Goal: Task Accomplishment & Management: Use online tool/utility

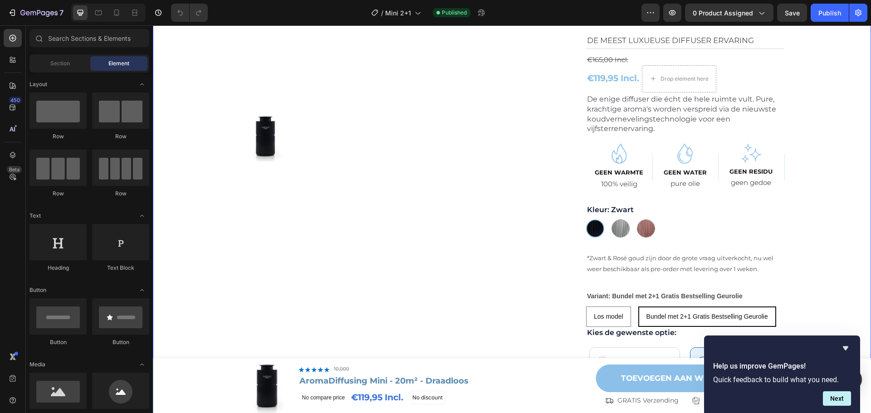
scroll to position [181, 0]
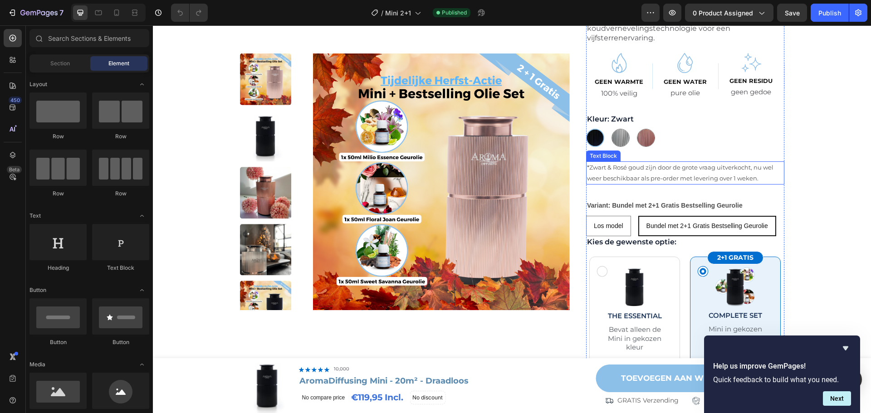
click at [718, 168] on p "*Zwart & Rosé goud zijn door de grote vraag uitverkocht, nu wel weer beschikbaa…" at bounding box center [685, 172] width 196 height 21
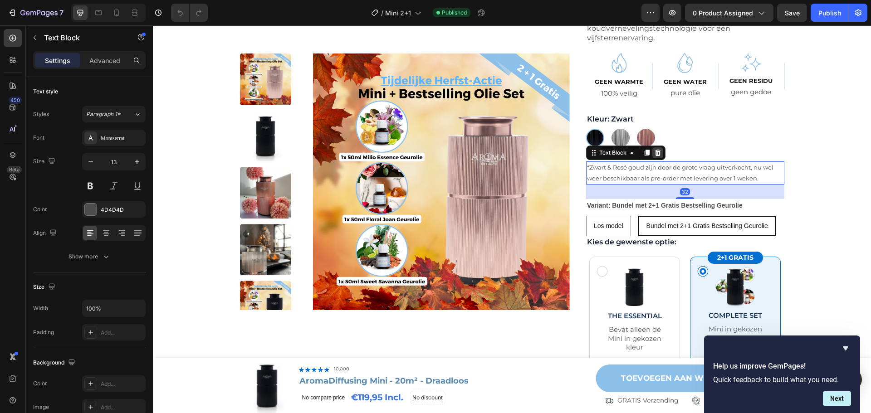
click at [656, 155] on icon at bounding box center [658, 153] width 6 height 6
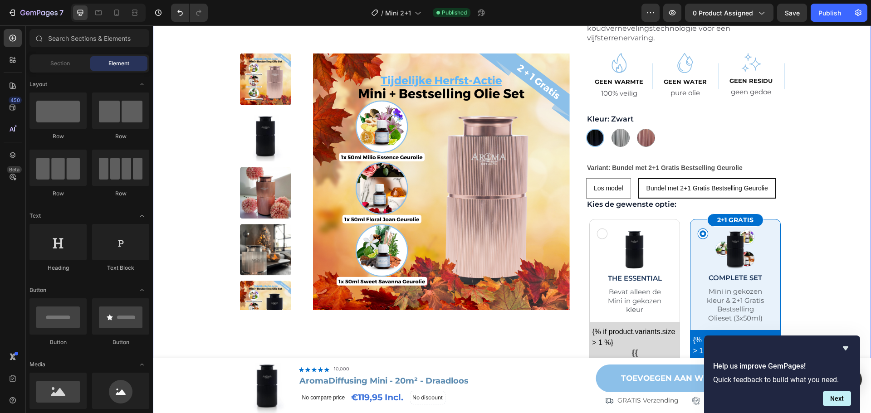
click at [832, 193] on div "Product Images Row Image 10,000+ Tevreden Klanten Text Block Row Hero Banner Ar…" at bounding box center [512, 322] width 700 height 879
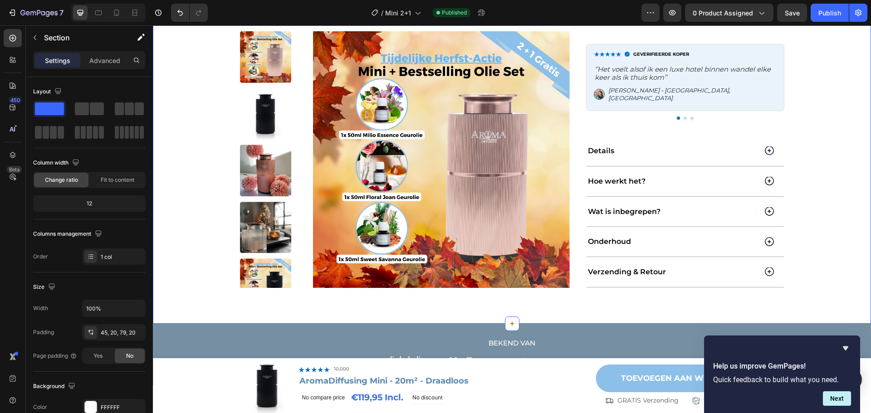
scroll to position [726, 0]
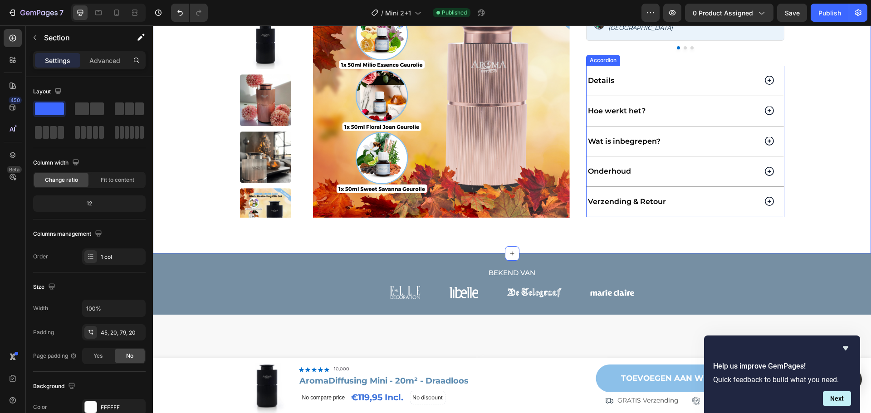
click at [768, 197] on circle at bounding box center [769, 201] width 8 height 8
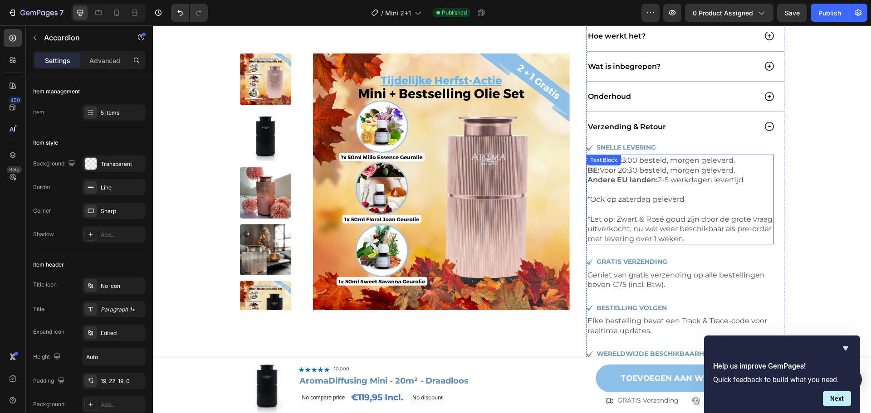
scroll to position [816, 0]
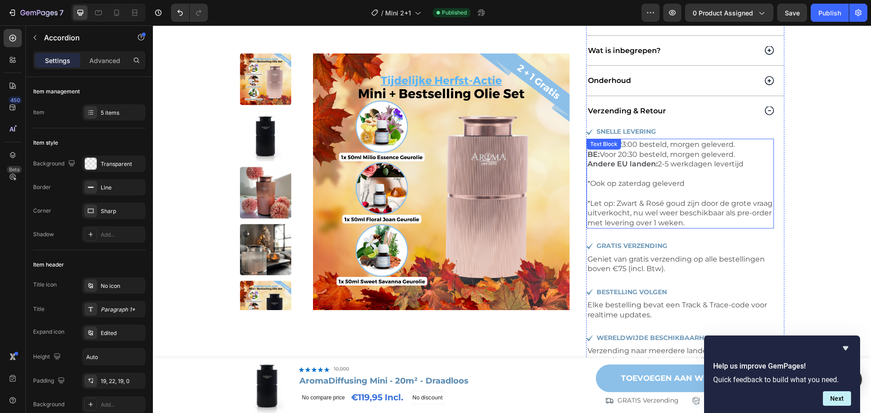
click at [684, 206] on p "*Ook op zaterdag geleverd *Let op: Zwart & Rosé goud zijn door de grote vraag u…" at bounding box center [679, 203] width 185 height 49
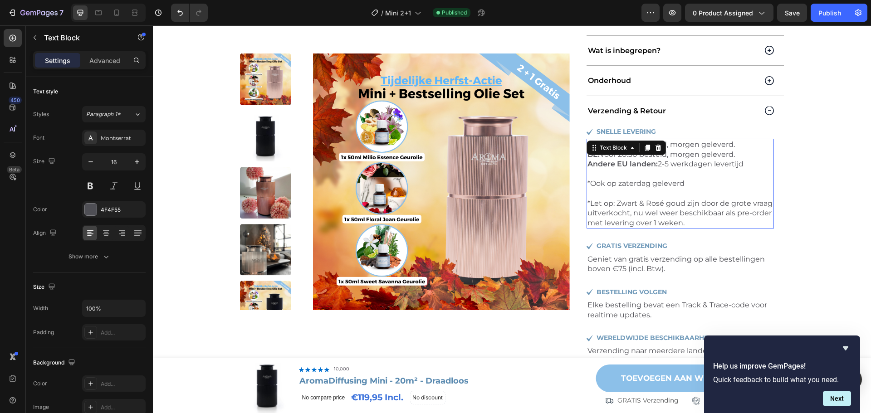
click at [717, 211] on p "*Ook op zaterdag geleverd *Let op: Zwart & Rosé goud zijn door de grote vraag u…" at bounding box center [679, 203] width 185 height 49
click at [729, 218] on p "*Ook op zaterdag geleverd *Let op: Zwart & Rosé goud zijn door de grote vraag u…" at bounding box center [679, 203] width 185 height 49
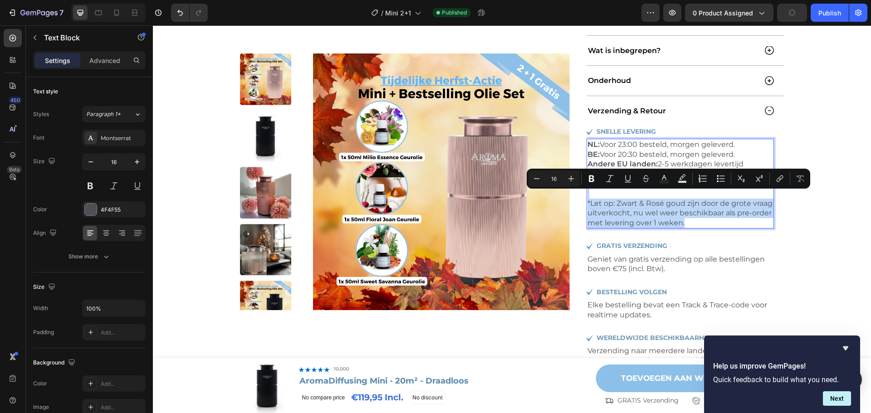
drag, startPoint x: 719, startPoint y: 216, endPoint x: 693, endPoint y: 179, distance: 45.3
click at [693, 179] on p "*Ook op zaterdag geleverd *Let op: Zwart & Rosé goud zijn door de grote vraag u…" at bounding box center [679, 203] width 185 height 49
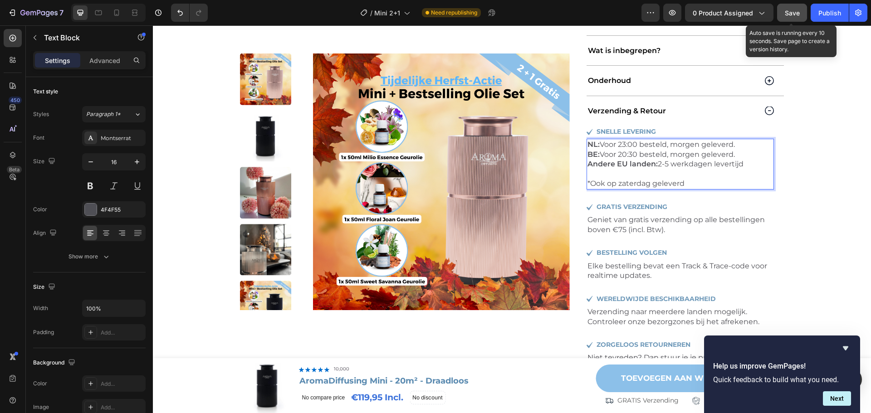
drag, startPoint x: 788, startPoint y: 7, endPoint x: 637, endPoint y: 11, distance: 151.1
click at [788, 7] on button "Save" at bounding box center [792, 13] width 30 height 18
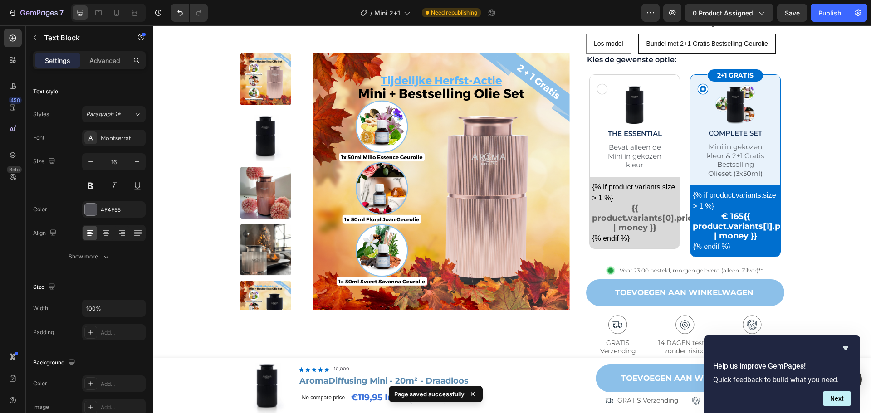
scroll to position [317, 0]
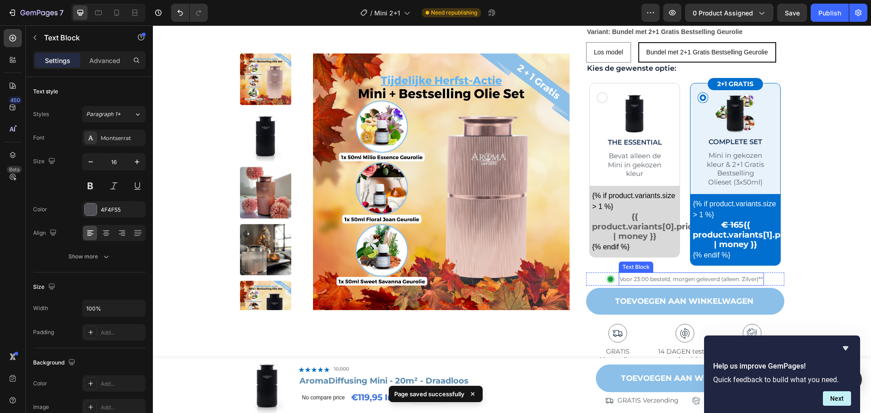
click at [727, 281] on span "Voor 23:00 besteld, morgen geleverd (alleen. Zilver)**" at bounding box center [691, 279] width 143 height 7
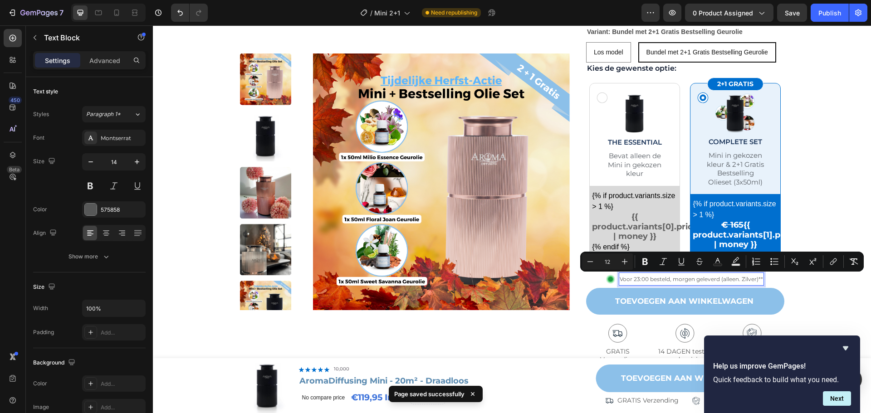
click at [717, 280] on span "Voor 23:00 besteld, morgen geleverd (alleen. Zilver)**" at bounding box center [691, 279] width 143 height 7
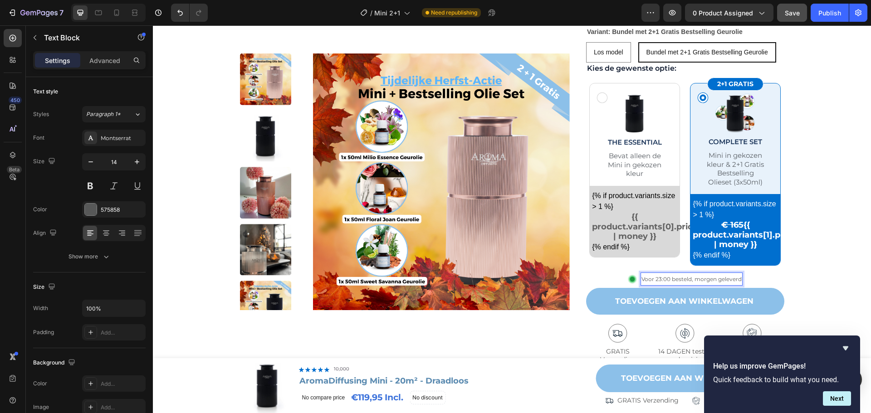
click at [798, 9] on span "Save" at bounding box center [792, 13] width 15 height 8
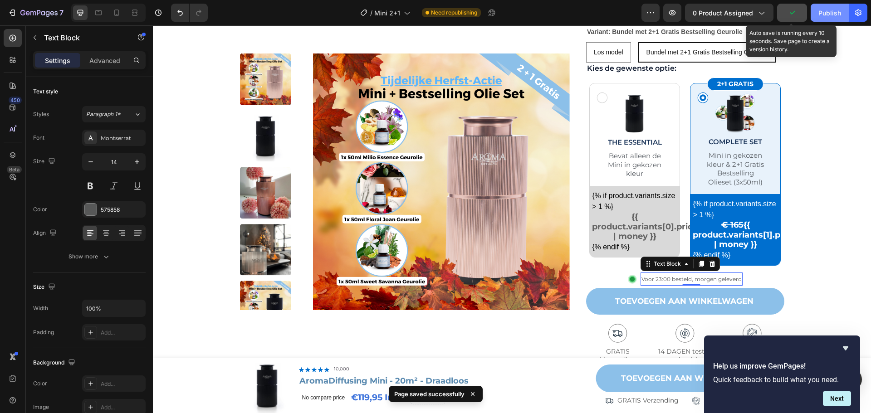
click at [824, 11] on div "Publish" at bounding box center [829, 13] width 23 height 10
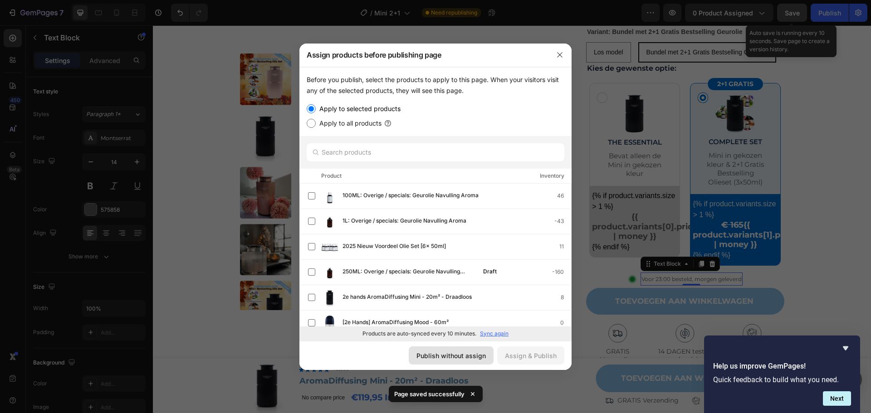
click at [465, 358] on div "Publish without assign" at bounding box center [450, 356] width 69 height 10
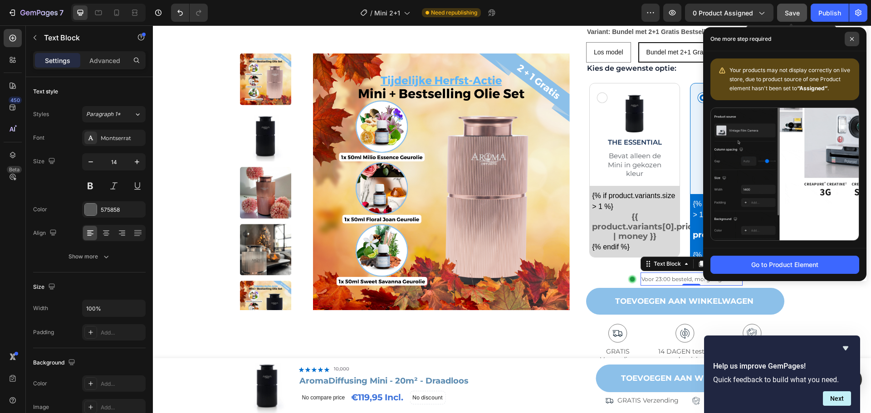
click at [850, 39] on icon at bounding box center [851, 39] width 5 height 5
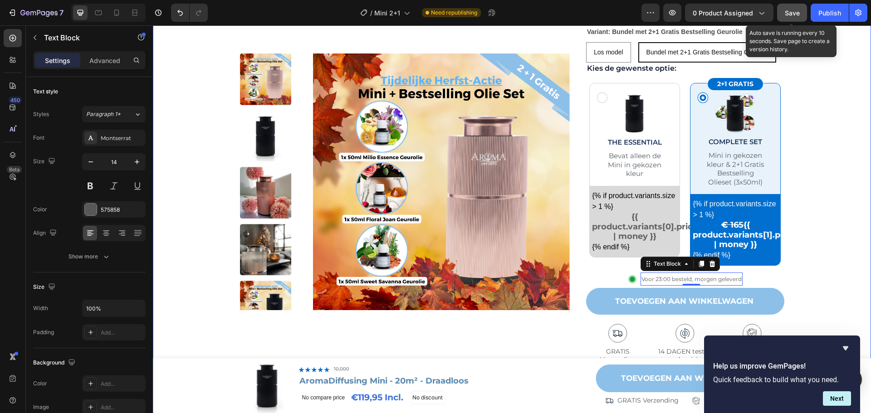
scroll to position [408, 0]
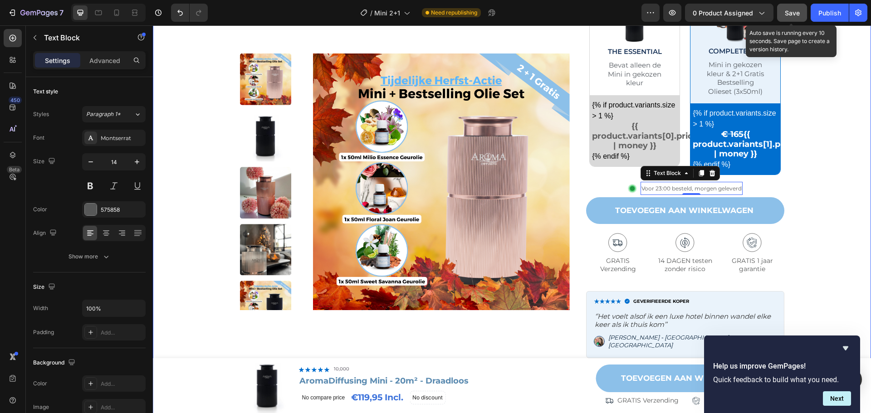
click at [815, 190] on div "Product Images Row Image 10,000+ Tevreden Klanten Text Block Row Hero Banner Ar…" at bounding box center [512, 234] width 700 height 1156
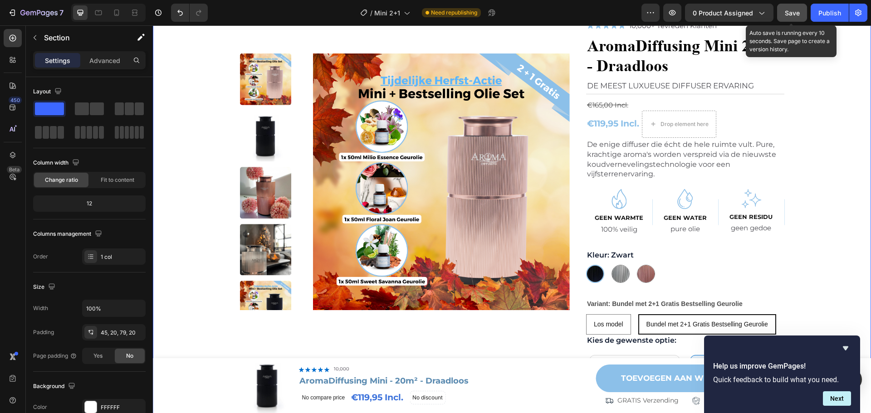
scroll to position [0, 0]
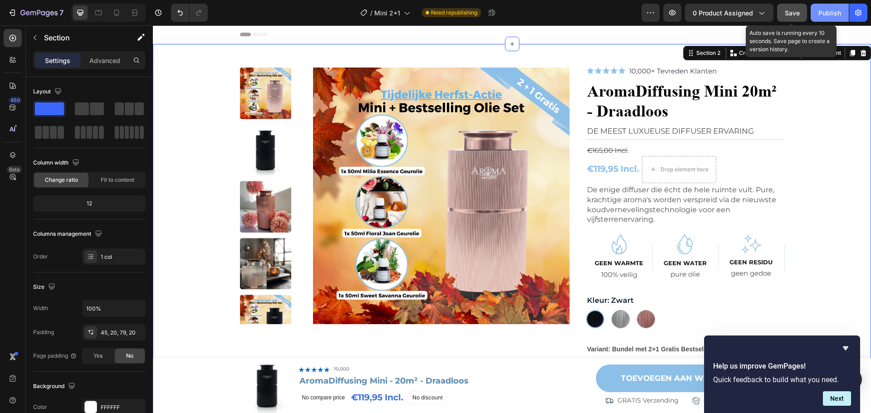
click at [834, 14] on div "Publish" at bounding box center [829, 13] width 23 height 10
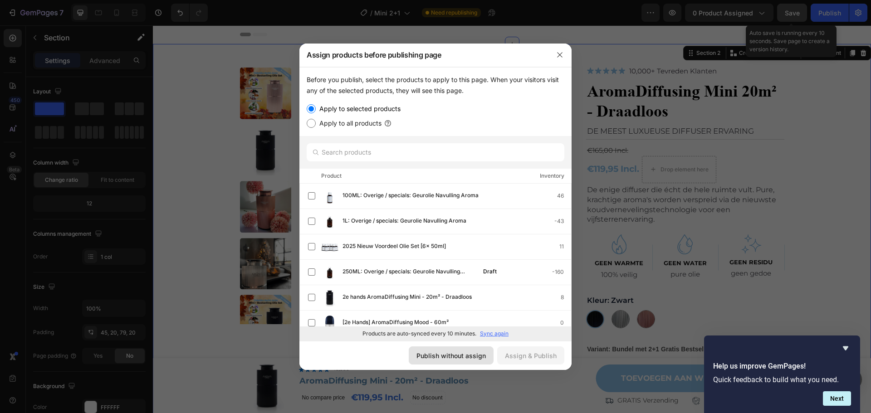
click at [463, 355] on div "Publish without assign" at bounding box center [450, 356] width 69 height 10
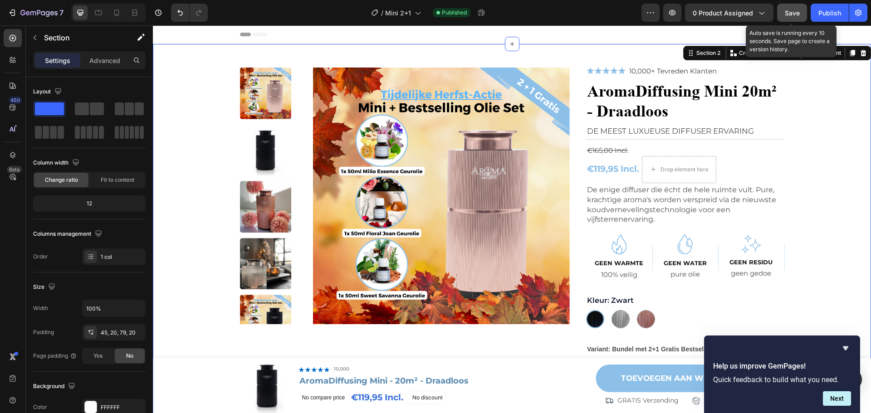
click at [792, 8] on div "Save" at bounding box center [792, 13] width 15 height 10
